Goal: Information Seeking & Learning: Learn about a topic

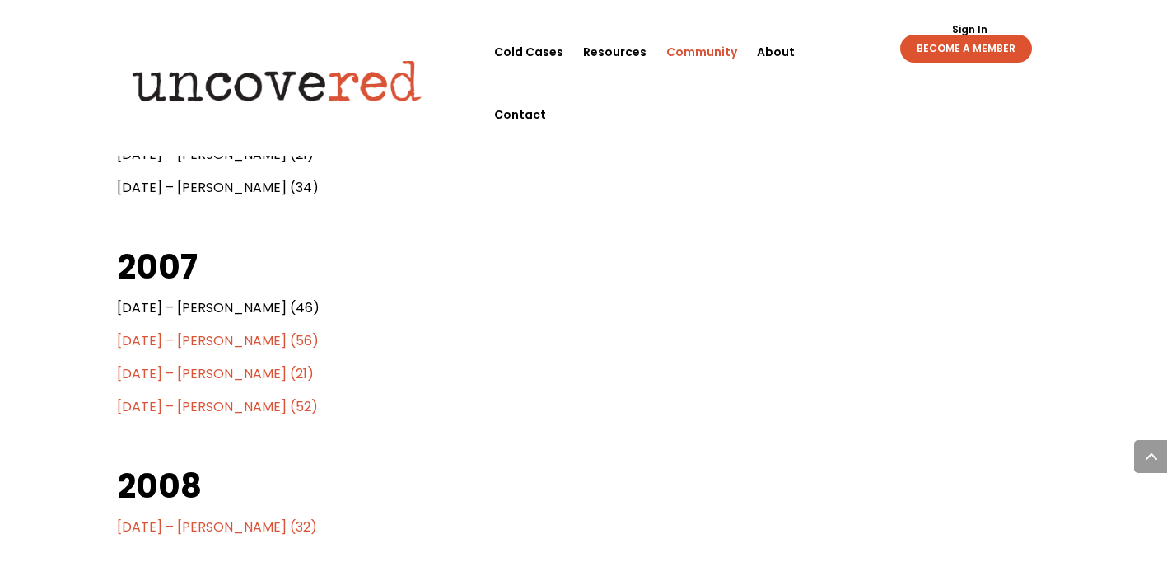
scroll to position [2781, 0]
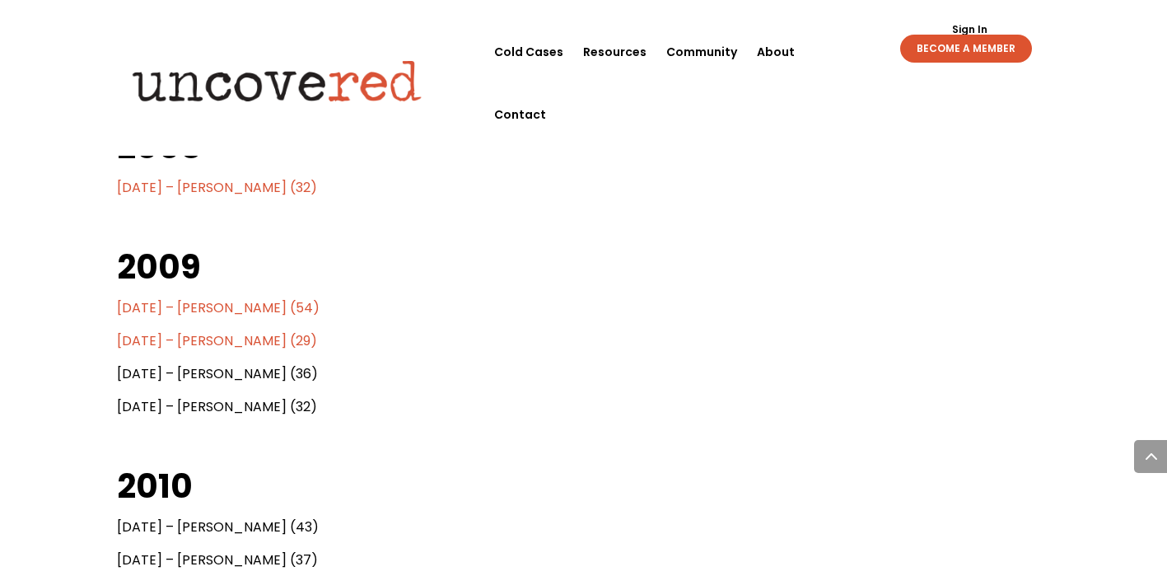
click at [144, 298] on span "[DATE] – [PERSON_NAME] (54)" at bounding box center [218, 307] width 203 height 19
click at [192, 331] on span "[DATE] – [PERSON_NAME] (29)" at bounding box center [217, 340] width 200 height 19
click at [249, 517] on span "[DATE] – [PERSON_NAME] (43)" at bounding box center [218, 526] width 202 height 19
drag, startPoint x: 187, startPoint y: 506, endPoint x: 296, endPoint y: 507, distance: 108.7
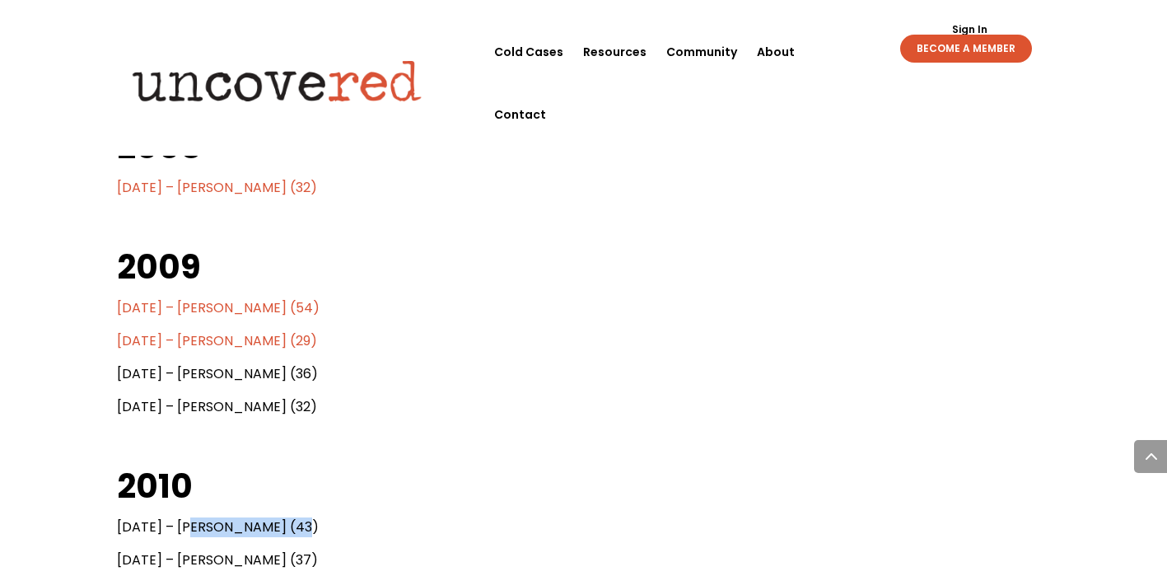
click at [296, 517] on span "[DATE] – [PERSON_NAME] (43)" at bounding box center [218, 526] width 202 height 19
click at [316, 517] on span "[DATE] – [PERSON_NAME] (43)" at bounding box center [218, 526] width 202 height 19
drag, startPoint x: 181, startPoint y: 505, endPoint x: 426, endPoint y: 504, distance: 244.6
click at [426, 517] on p "[DATE] – [PERSON_NAME] (43)" at bounding box center [584, 533] width 934 height 33
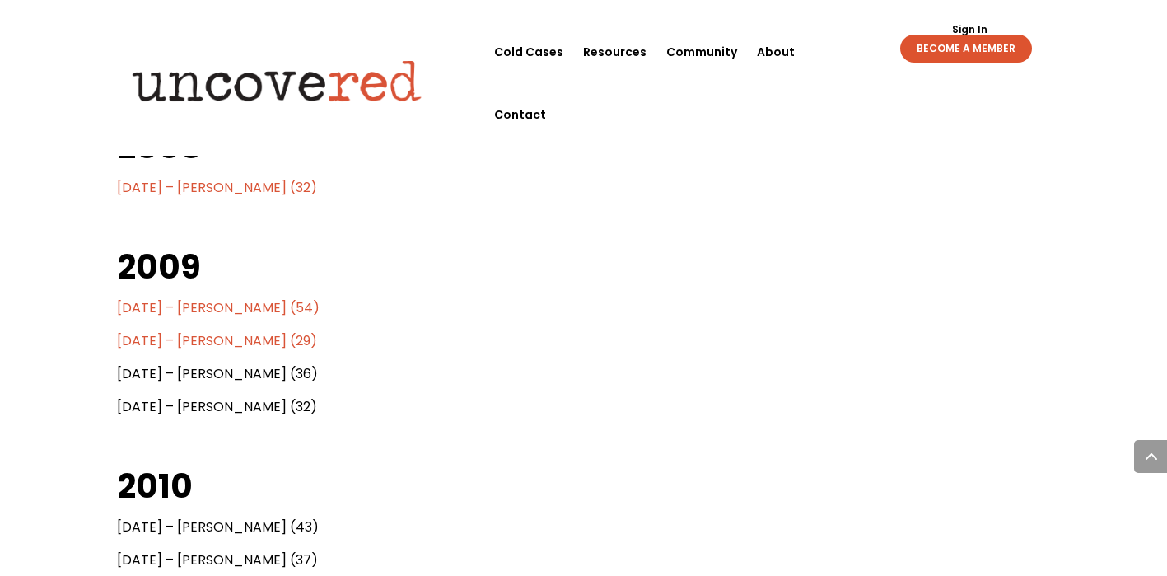
copy span "[PERSON_NAME] (43)"
click at [481, 463] on h2 "2010" at bounding box center [584, 490] width 934 height 54
drag, startPoint x: 322, startPoint y: 545, endPoint x: 175, endPoint y: 542, distance: 147.5
click at [175, 550] on p "[DATE] – [PERSON_NAME] (37)" at bounding box center [584, 566] width 934 height 33
copy span "[PERSON_NAME] (37)"
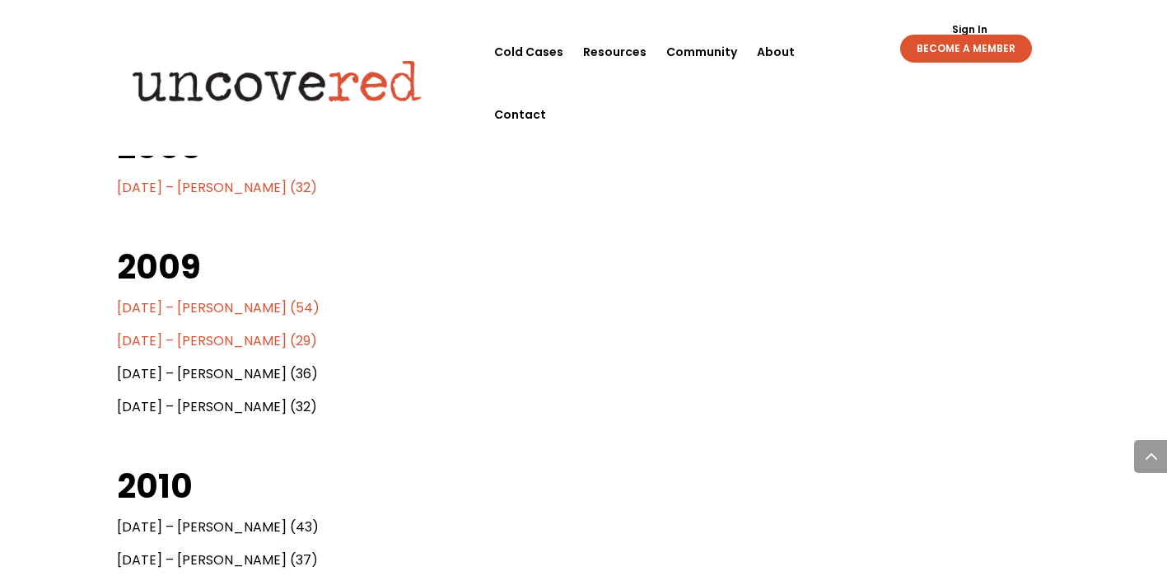
copy span "[PERSON_NAME] (37)"
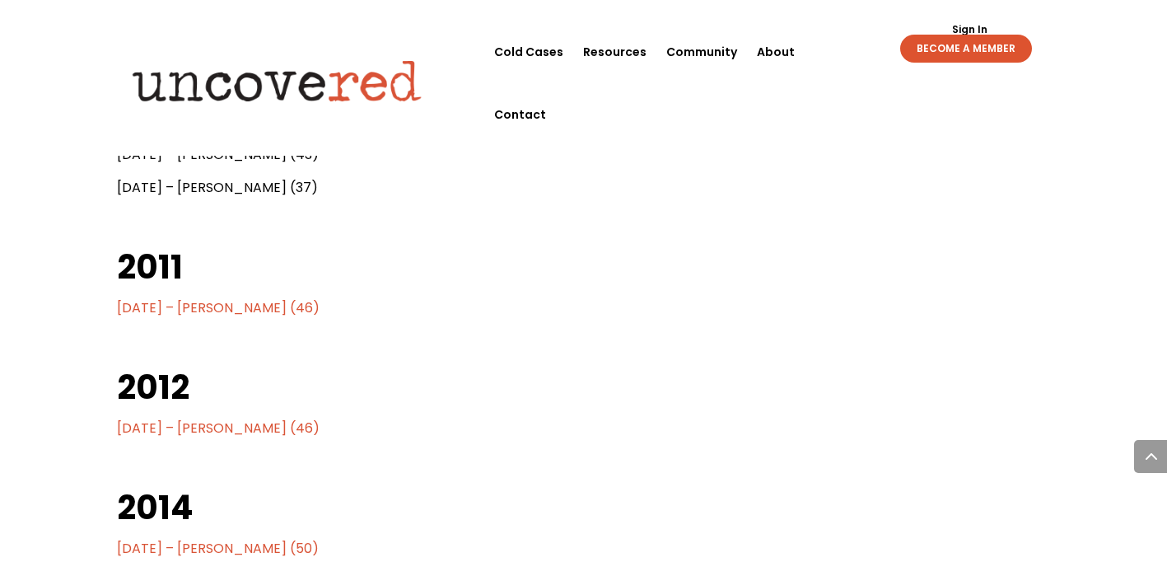
drag, startPoint x: 313, startPoint y: 291, endPoint x: 100, endPoint y: 293, distance: 212.5
click at [307, 257] on h2 "2011" at bounding box center [584, 271] width 934 height 54
drag, startPoint x: 316, startPoint y: 290, endPoint x: 178, endPoint y: 292, distance: 138.4
click at [178, 298] on p "[DATE] – [PERSON_NAME] (46)" at bounding box center [584, 314] width 934 height 33
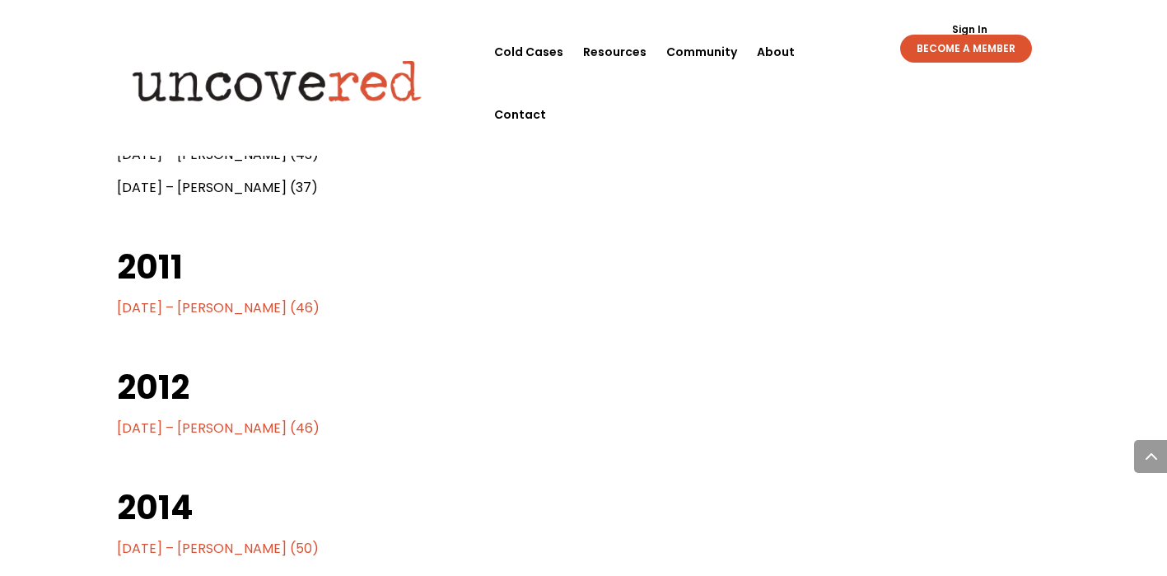
copy span "[PERSON_NAME] (46)"
drag, startPoint x: 330, startPoint y: 412, endPoint x: 320, endPoint y: 412, distance: 9.9
click at [320, 418] on p "[DATE] – [PERSON_NAME] (46)" at bounding box center [584, 434] width 934 height 33
drag, startPoint x: 309, startPoint y: 405, endPoint x: 78, endPoint y: 409, distance: 230.6
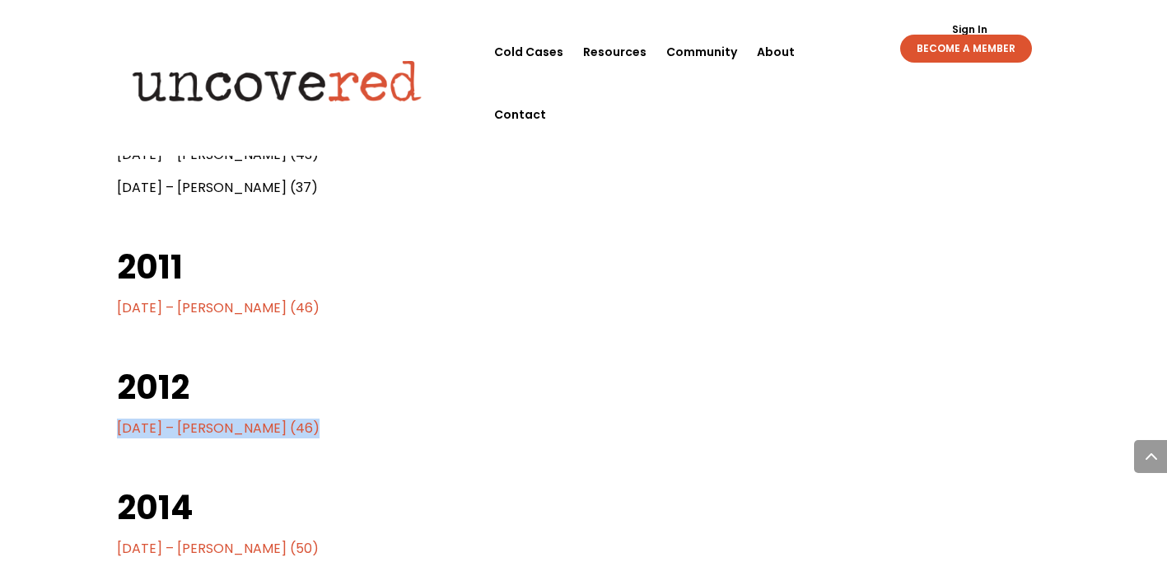
copy span "[DATE] – [PERSON_NAME] (46)"
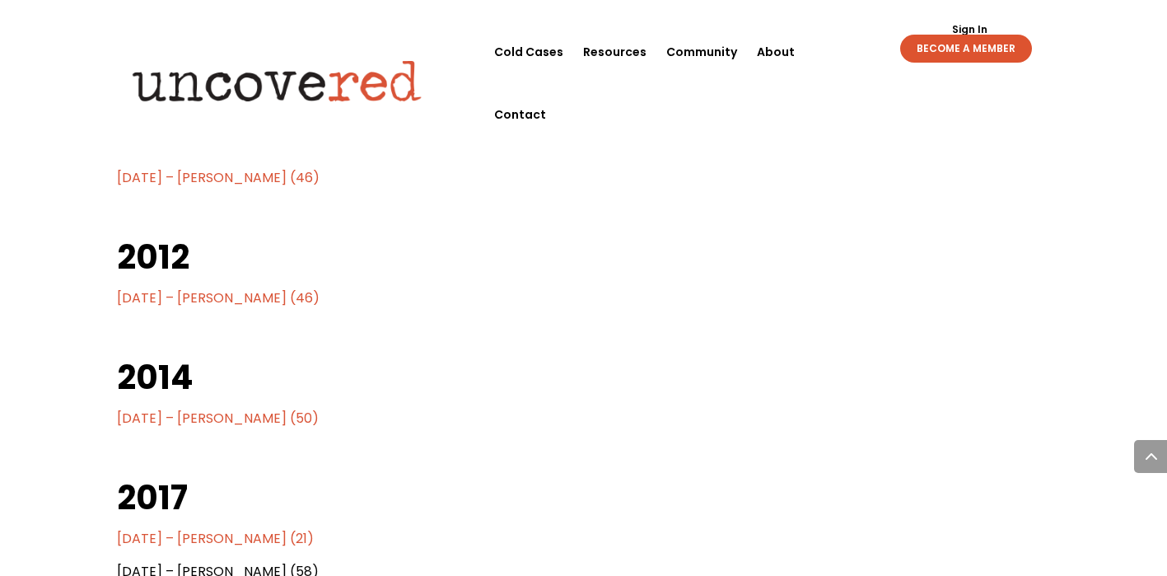
scroll to position [3286, 0]
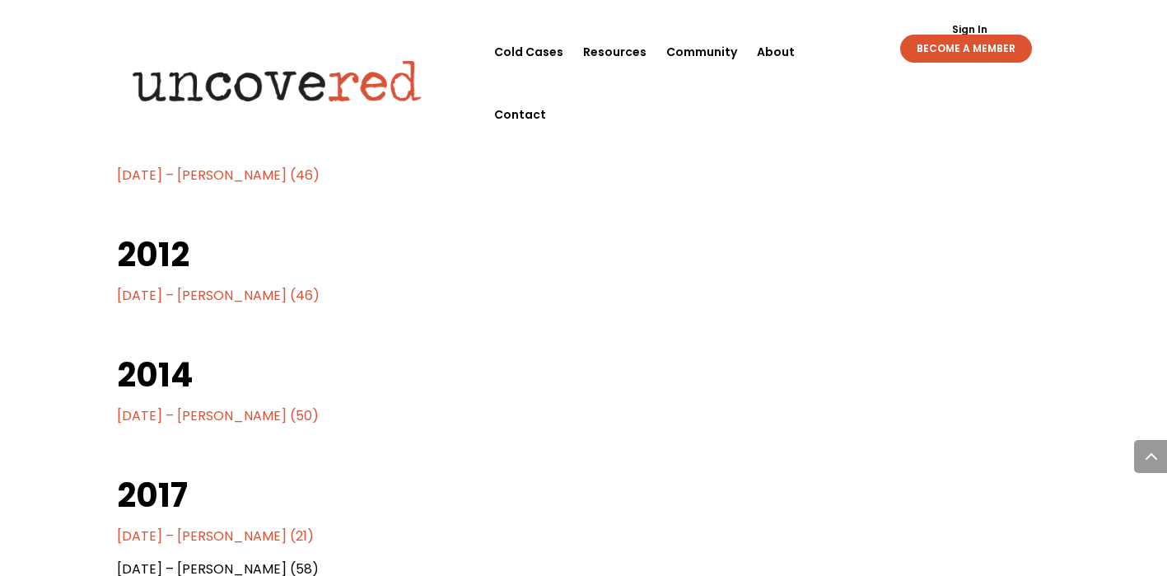
click at [295, 406] on span "[DATE] – [PERSON_NAME] (50)" at bounding box center [218, 415] width 202 height 19
drag, startPoint x: 325, startPoint y: 385, endPoint x: 124, endPoint y: 380, distance: 201.0
drag, startPoint x: 315, startPoint y: 400, endPoint x: 103, endPoint y: 400, distance: 212.5
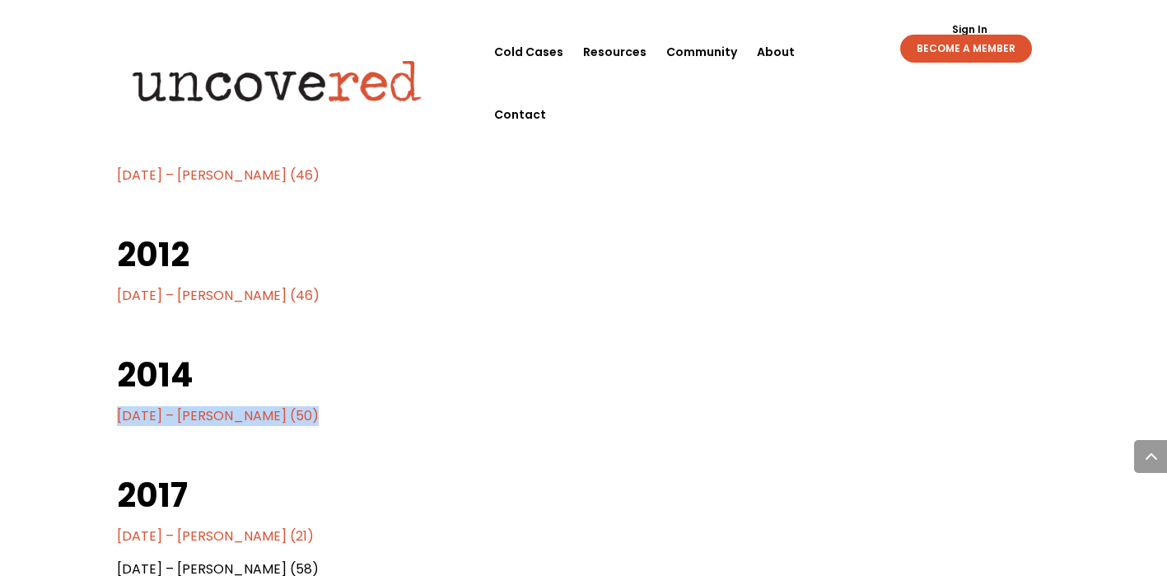
copy span "[DATE] – [PERSON_NAME] (50)"
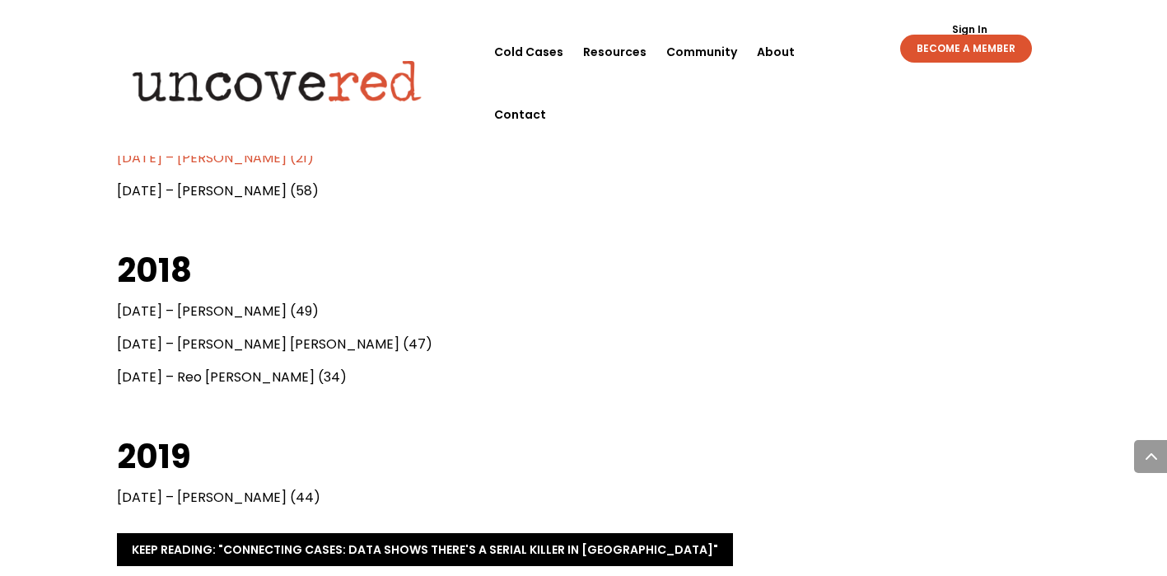
scroll to position [3625, 0]
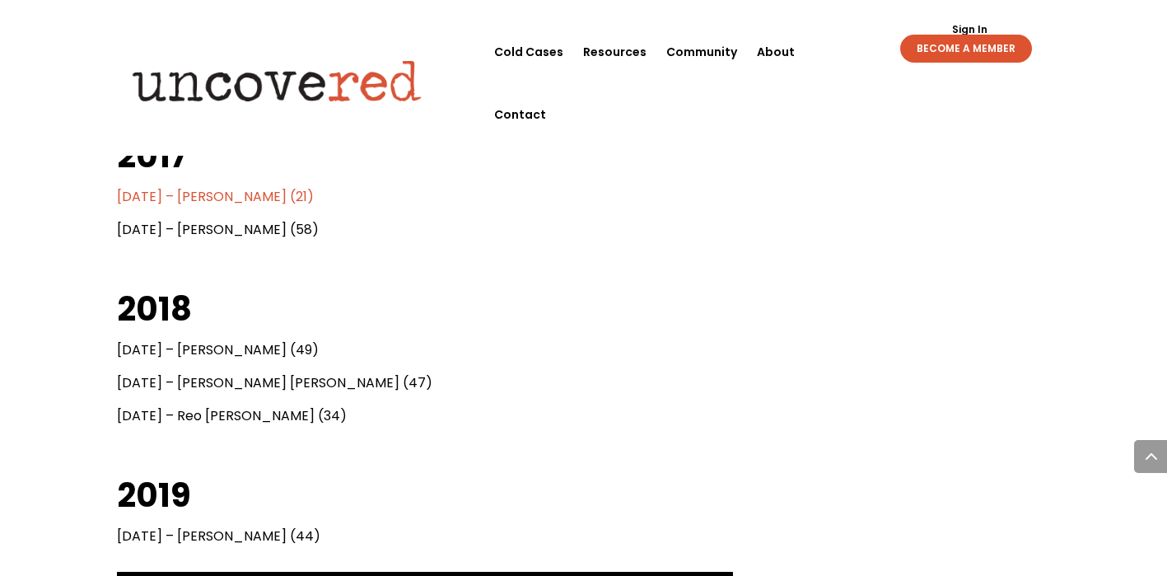
click at [450, 220] on p "[DATE] – [PERSON_NAME] (58)" at bounding box center [584, 236] width 934 height 33
drag, startPoint x: 445, startPoint y: 204, endPoint x: 101, endPoint y: 208, distance: 343.5
copy span "[DATE] – [PERSON_NAME] (58)"
drag, startPoint x: 188, startPoint y: 326, endPoint x: 387, endPoint y: 342, distance: 199.9
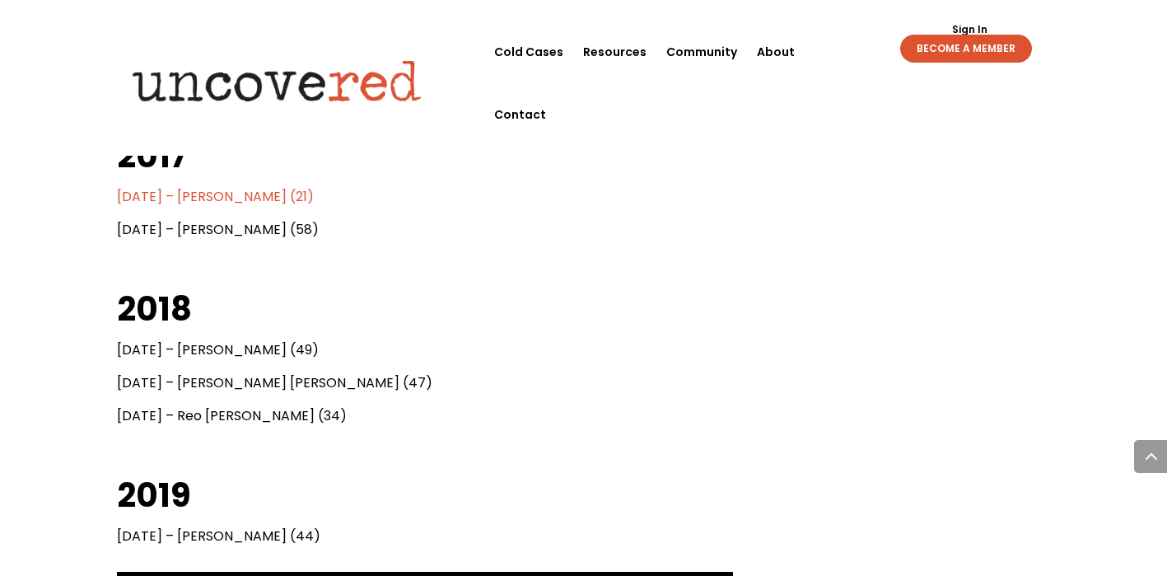
click at [387, 342] on p "[DATE] – [PERSON_NAME] (49)" at bounding box center [584, 356] width 934 height 33
copy span "[PERSON_NAME] (49)"
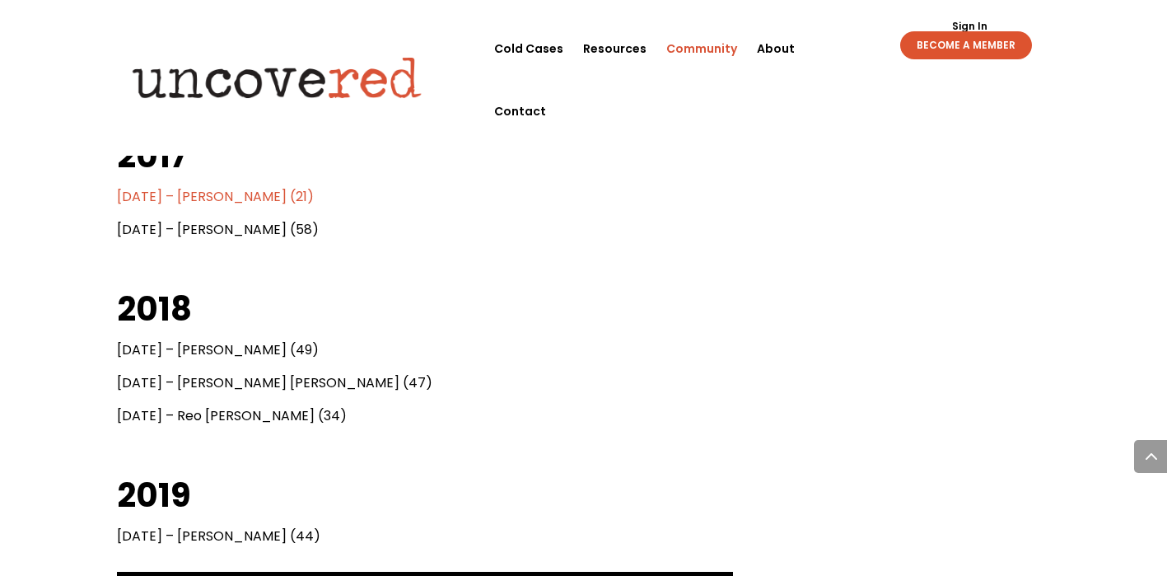
scroll to position [1029, 0]
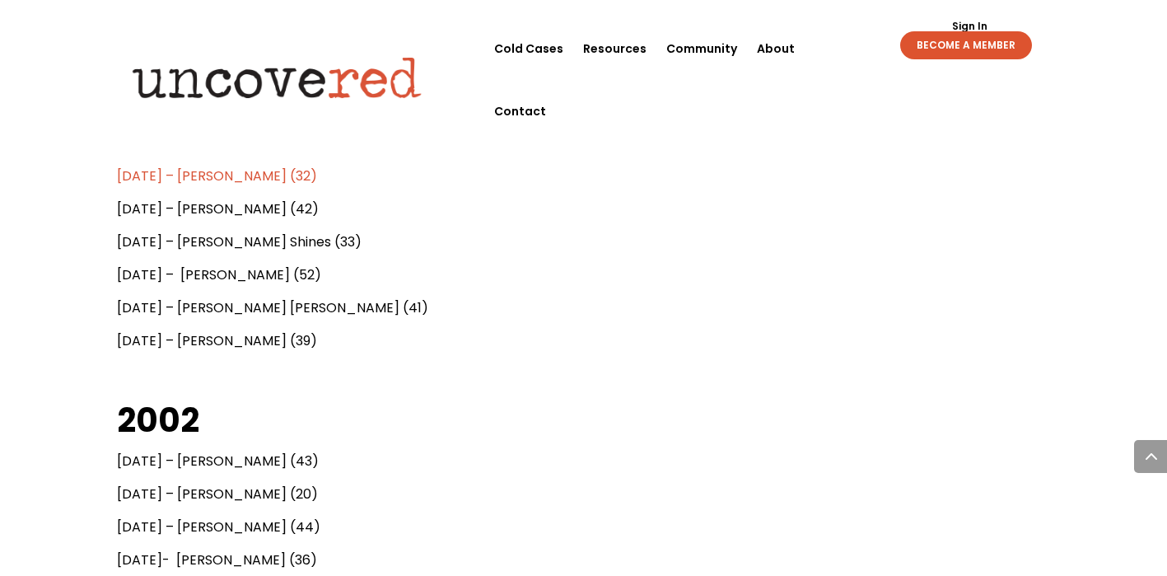
click at [355, 271] on p "[DATE] – [PERSON_NAME] (52)" at bounding box center [584, 281] width 934 height 33
drag, startPoint x: 167, startPoint y: 288, endPoint x: 324, endPoint y: 292, distance: 157.4
click at [324, 298] on p "[DATE] – [PERSON_NAME] [PERSON_NAME] (41)" at bounding box center [584, 314] width 934 height 33
copy span "[PERSON_NAME] [PERSON_NAME] (41)"
click at [676, 331] on p "[DATE] – [PERSON_NAME] (39)" at bounding box center [584, 347] width 934 height 33
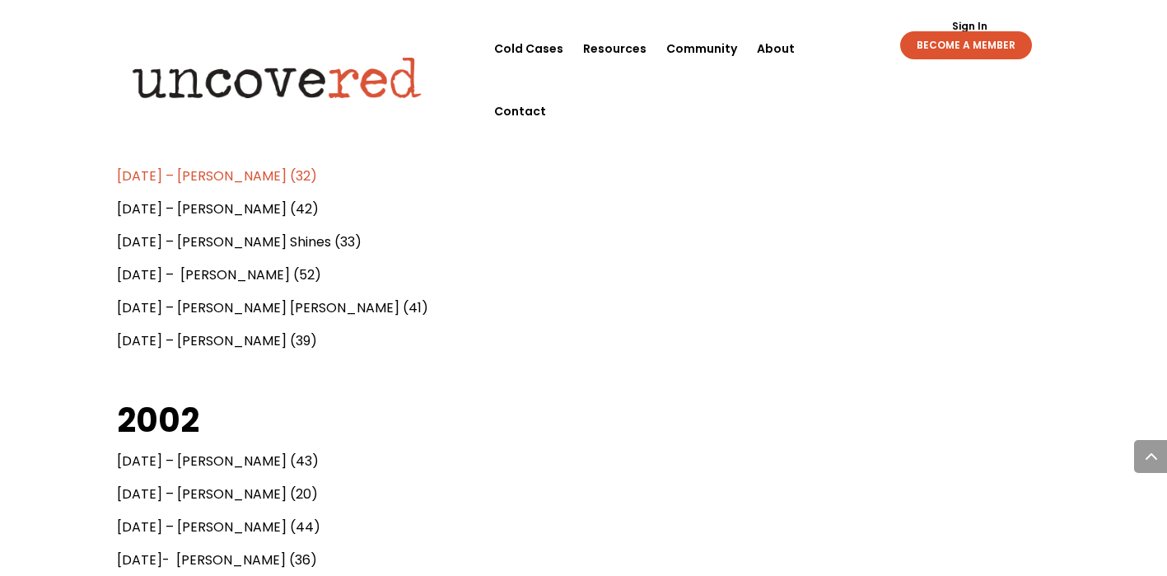
click at [290, 298] on p "[DATE] – [PERSON_NAME] [PERSON_NAME] (41)" at bounding box center [584, 314] width 934 height 33
drag, startPoint x: 294, startPoint y: 288, endPoint x: 165, endPoint y: 291, distance: 129.3
click at [165, 298] on p "[DATE] – [PERSON_NAME] [PERSON_NAME] (41)" at bounding box center [584, 314] width 934 height 33
copy span "[PERSON_NAME] [PERSON_NAME] (41)"
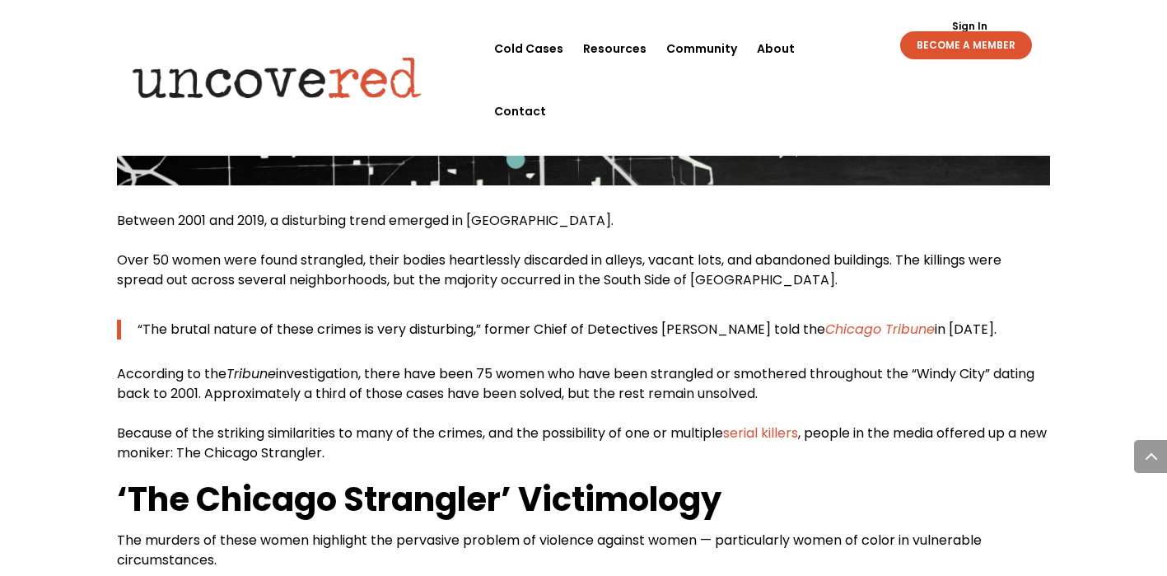
scroll to position [109, 0]
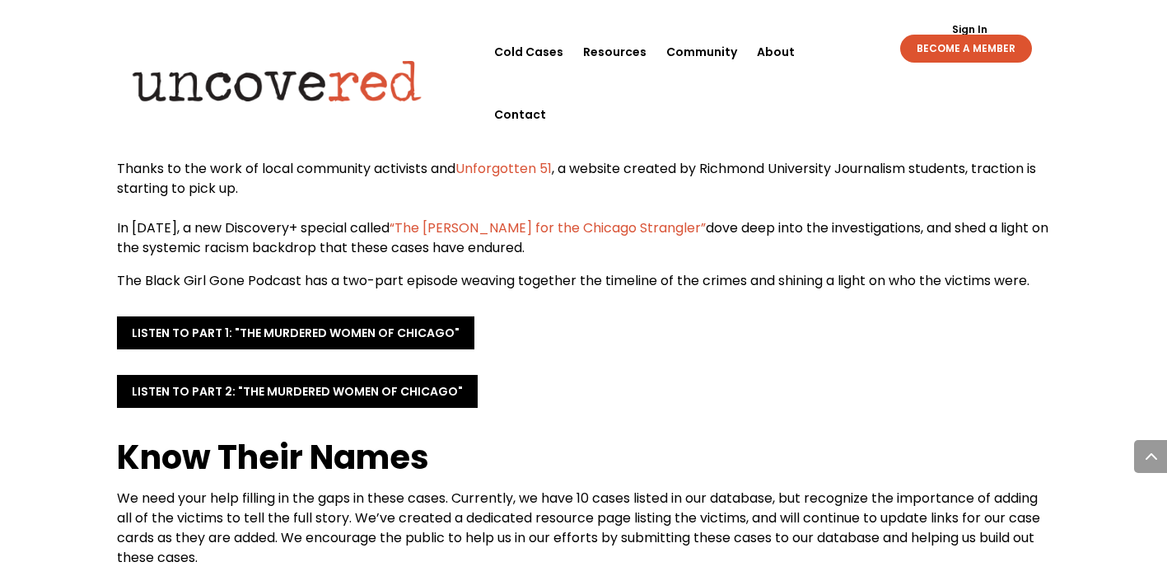
scroll to position [3226, 0]
